Goal: Information Seeking & Learning: Learn about a topic

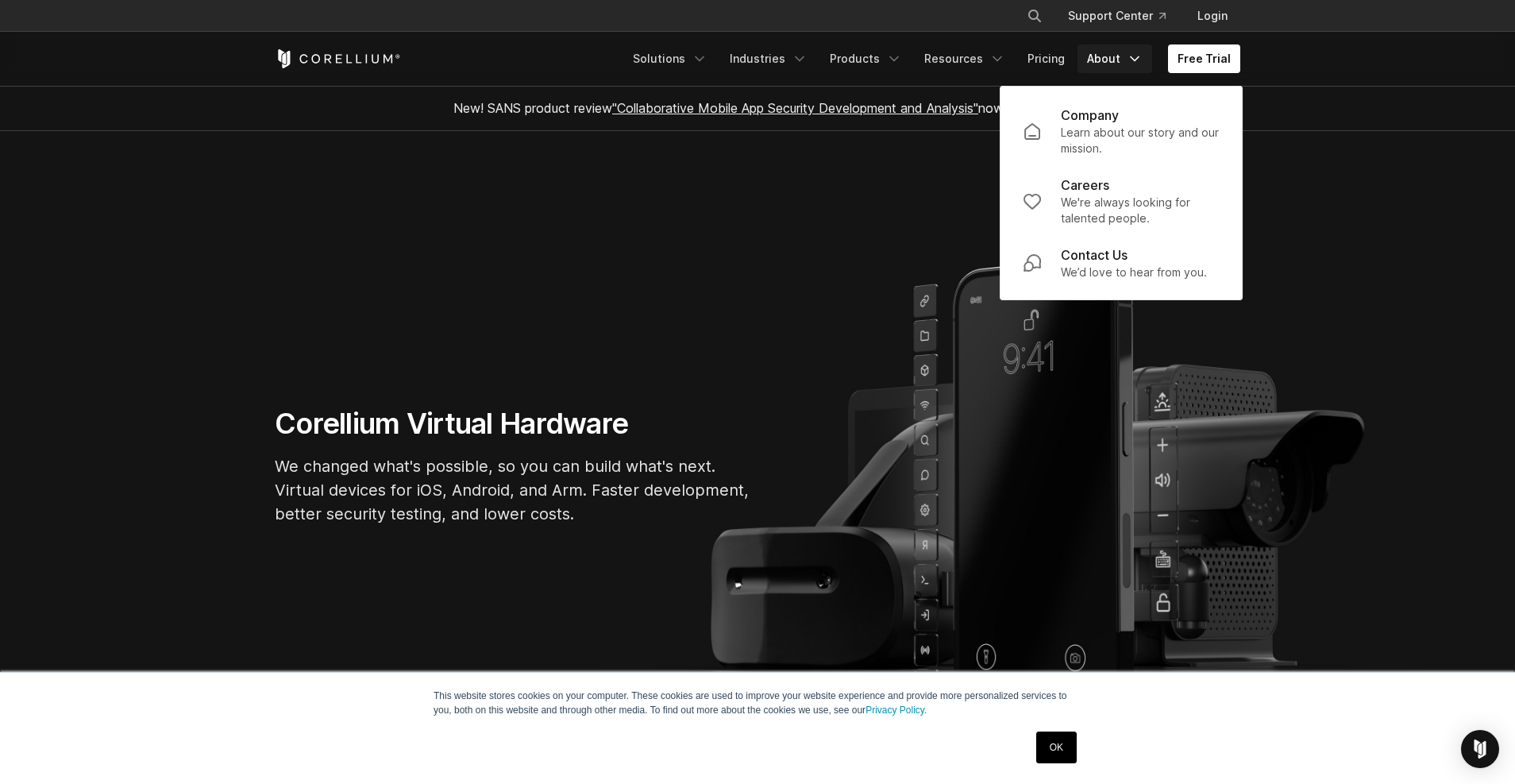
click at [1134, 58] on icon "Navigation Menu" at bounding box center [1134, 58] width 16 height 16
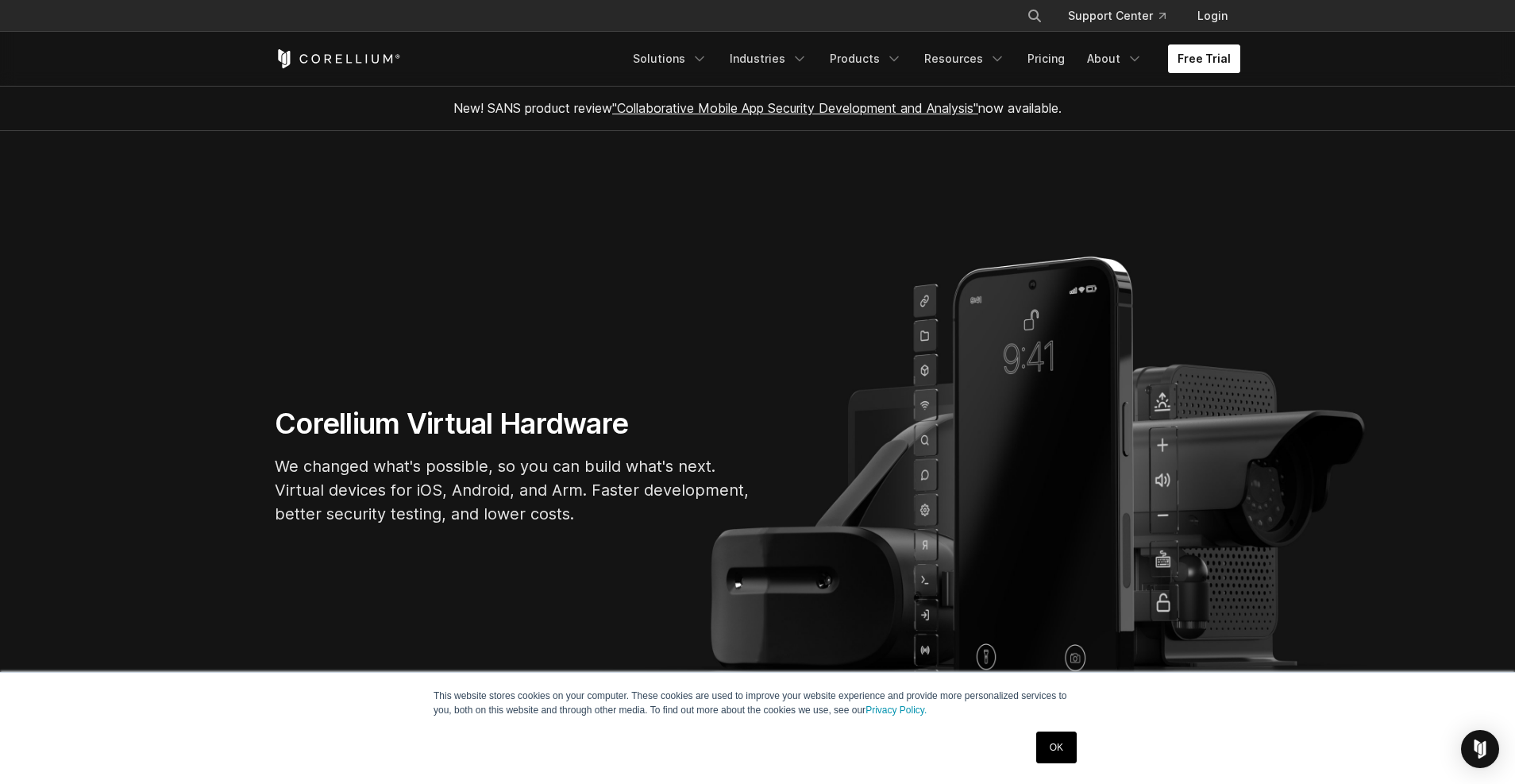
click at [1206, 53] on link "Free Trial" at bounding box center [1204, 58] width 72 height 29
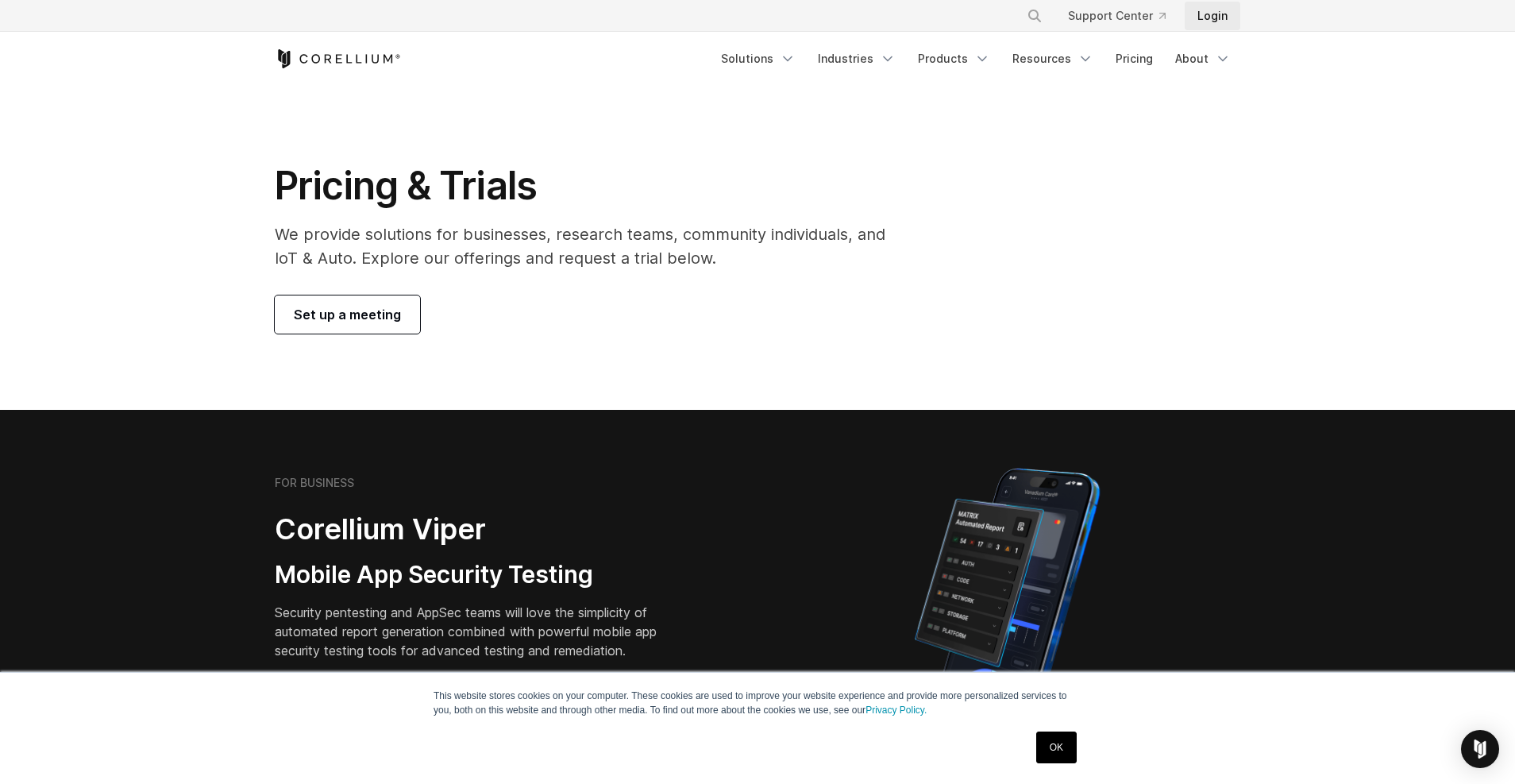
click at [1202, 17] on link "Login" at bounding box center [1213, 16] width 56 height 29
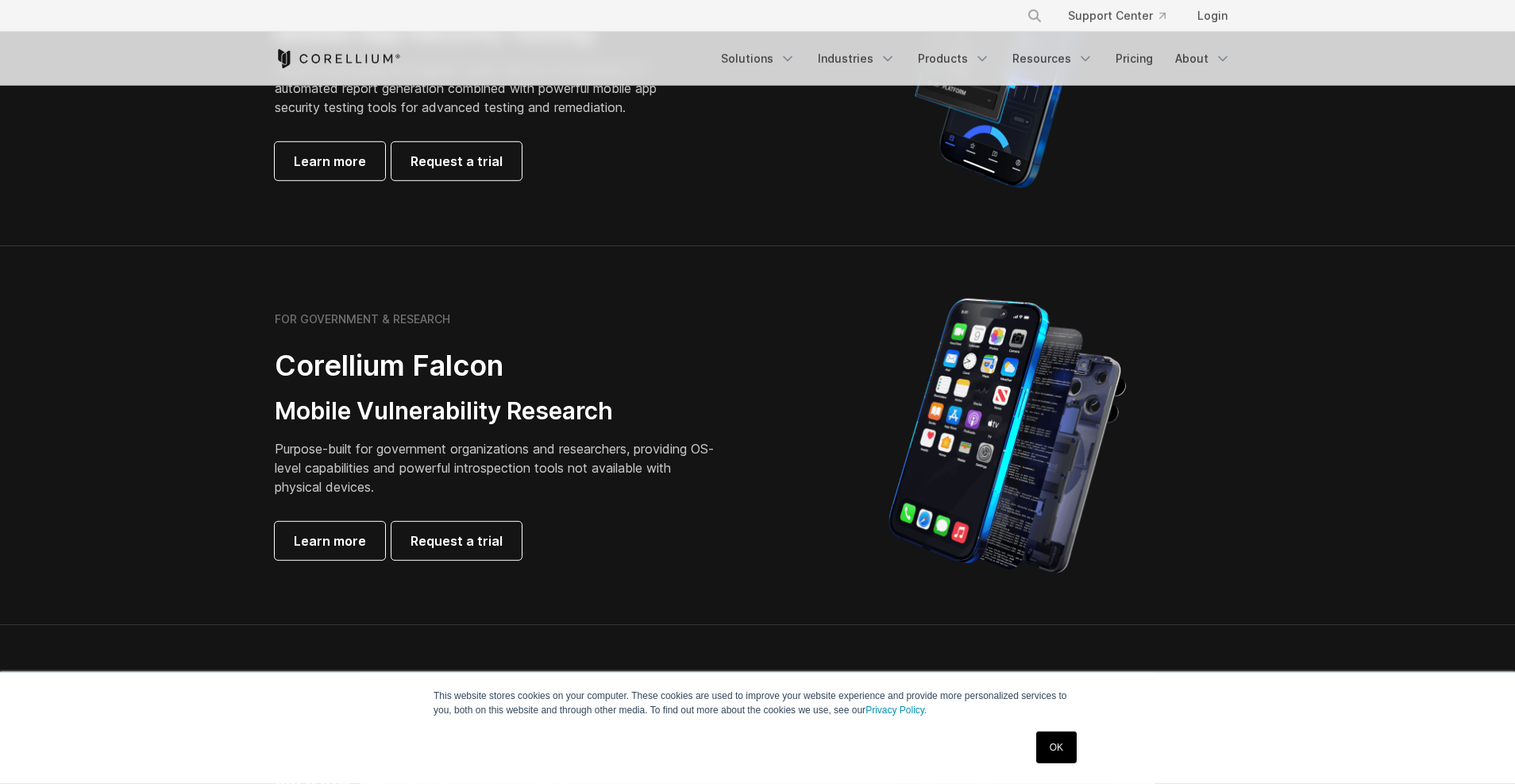
scroll to position [548, 0]
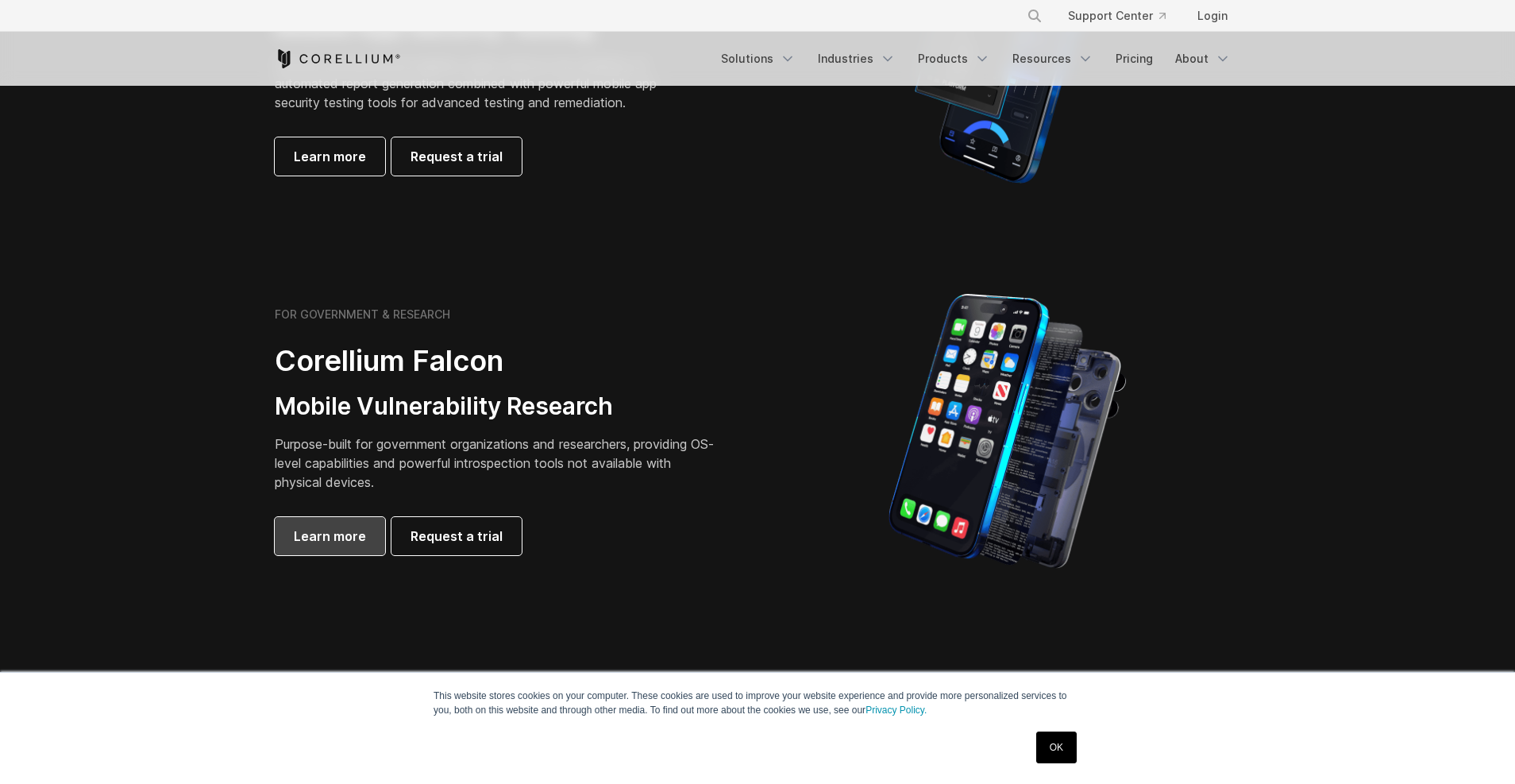
click at [339, 537] on span "Learn more" at bounding box center [329, 536] width 72 height 19
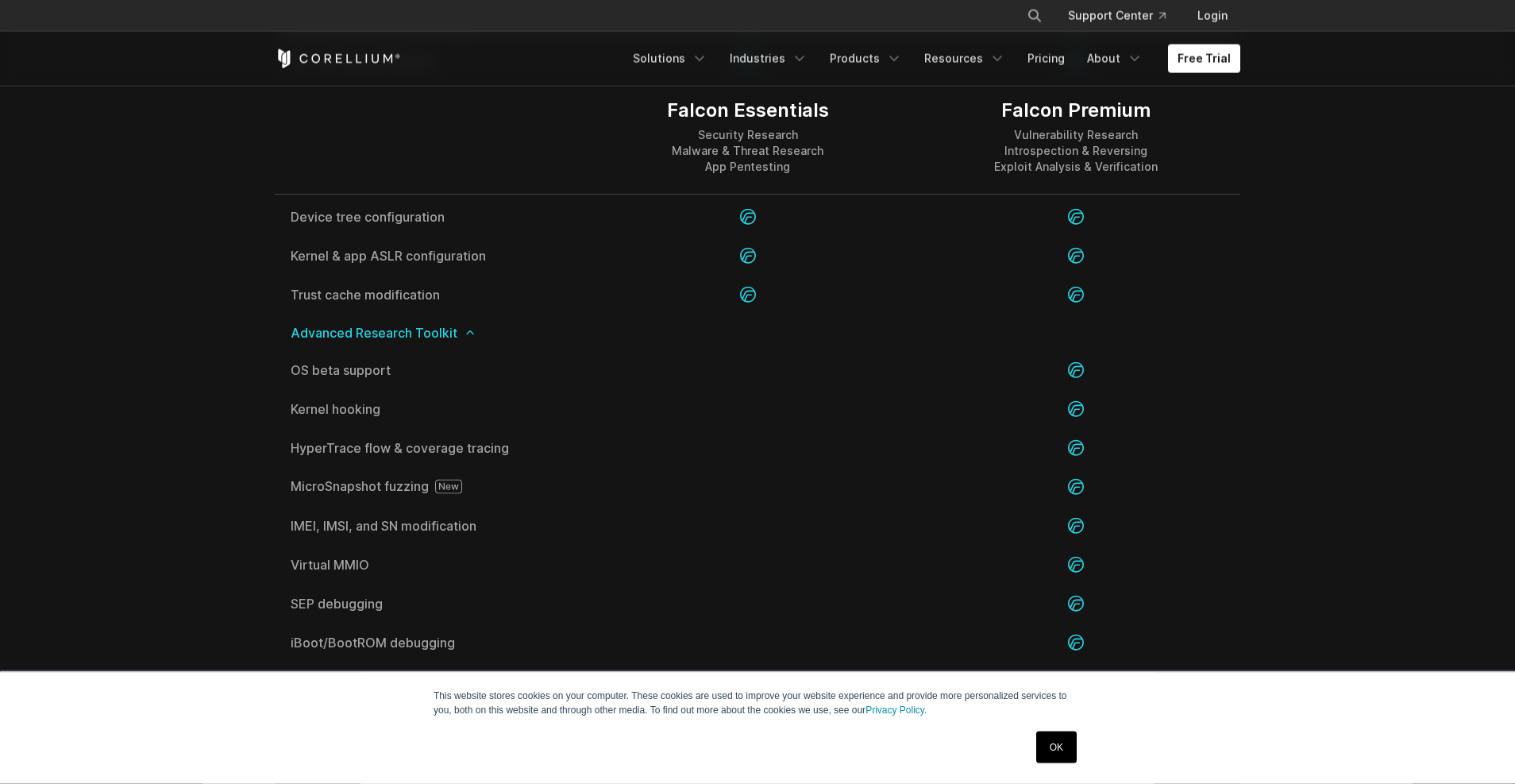
scroll to position [3068, 0]
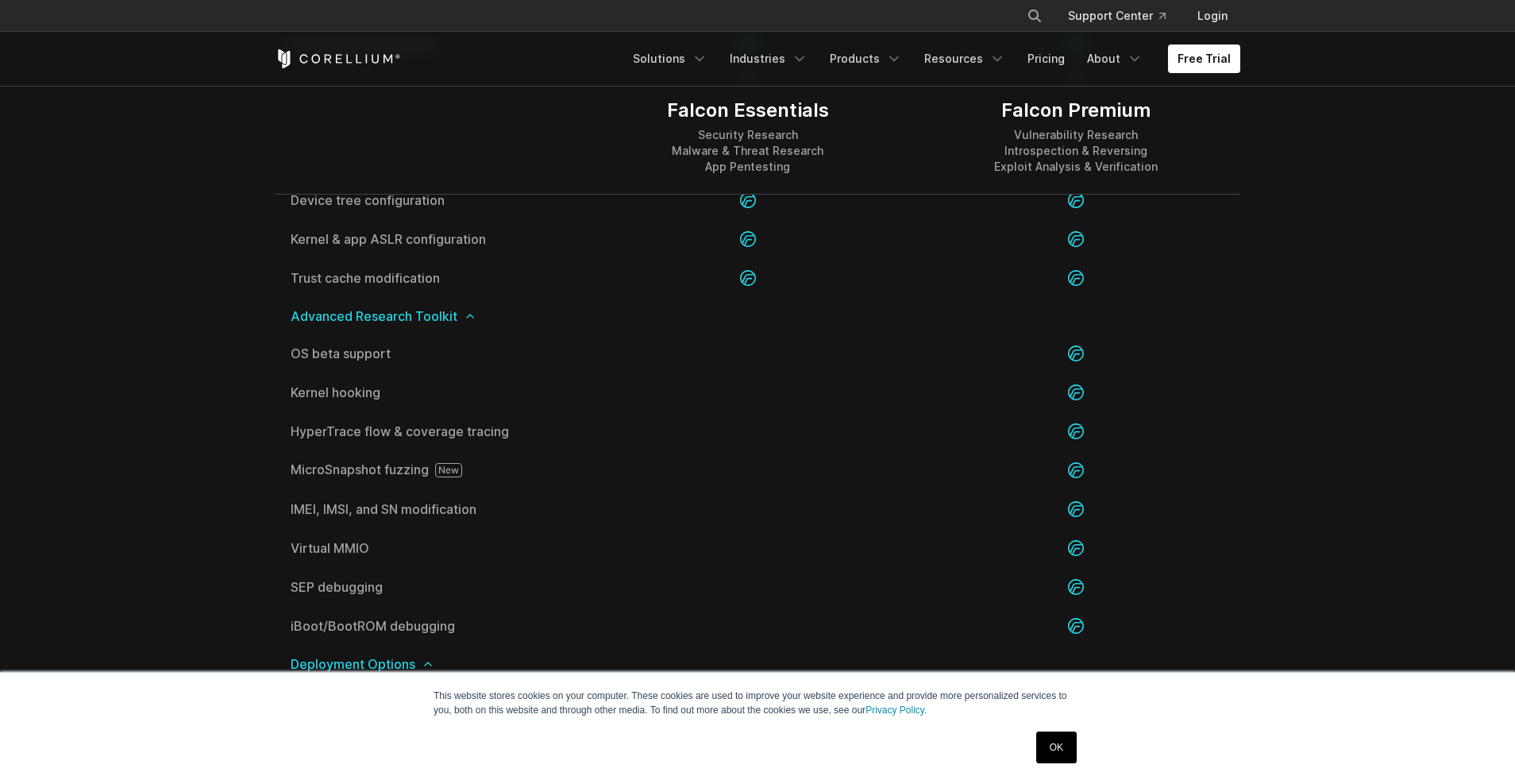
click at [470, 318] on icon at bounding box center [470, 315] width 13 height 13
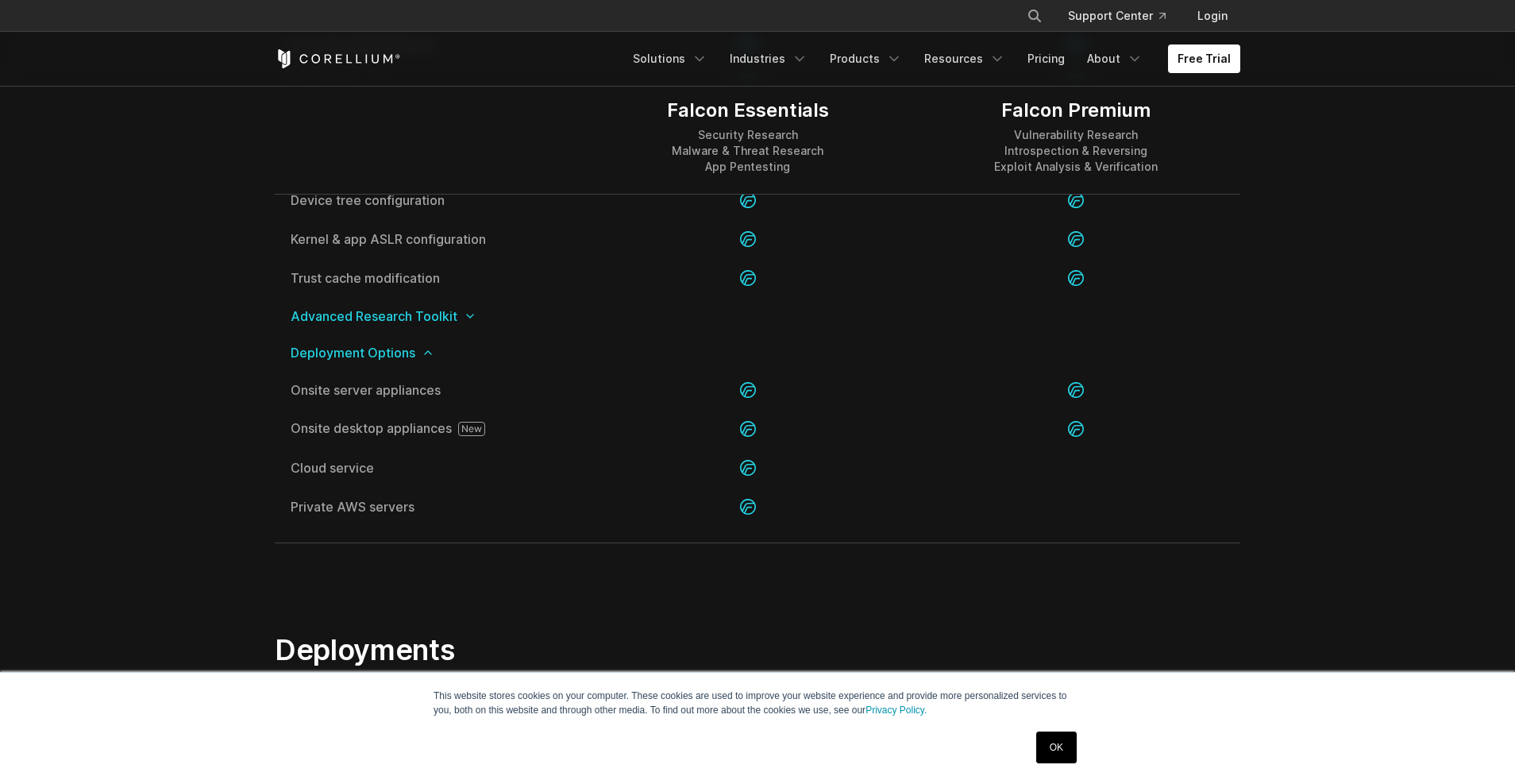
click at [430, 349] on icon at bounding box center [428, 352] width 13 height 13
